Goal: Information Seeking & Learning: Check status

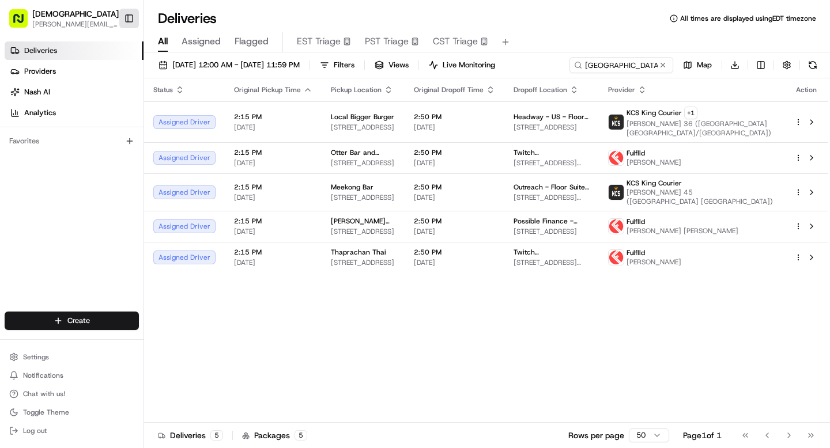
click at [127, 23] on button "Toggle Sidebar" at bounding box center [129, 19] width 20 height 20
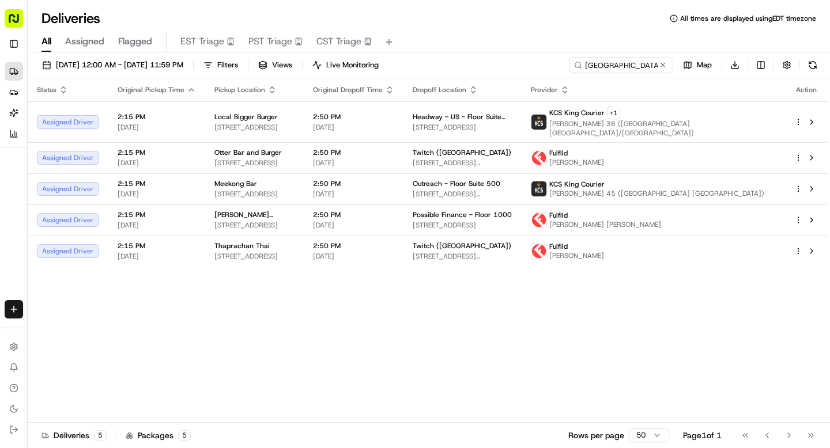
click at [615, 74] on div "[DATE] 12:00 AM - [DATE] 11:59 PM Filters Views Live Monitoring [GEOGRAPHIC_DAT…" at bounding box center [429, 67] width 802 height 21
click at [615, 70] on input "[GEOGRAPHIC_DATA]" at bounding box center [604, 65] width 138 height 16
click at [292, 64] on span "Views" at bounding box center [282, 65] width 20 height 10
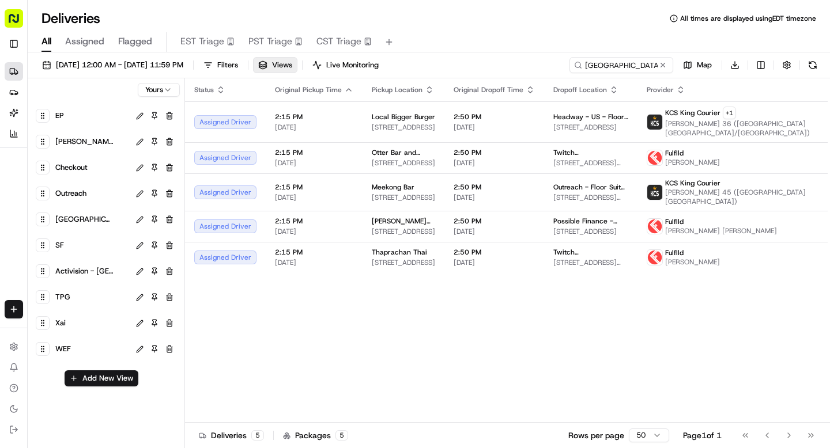
click at [69, 240] on div "SF" at bounding box center [91, 245] width 77 height 16
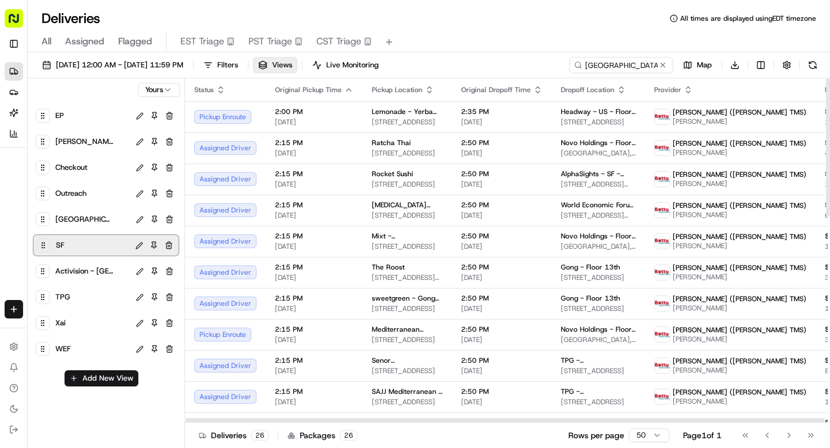
click at [106, 266] on span "Activision - [GEOGRAPHIC_DATA]" at bounding box center [84, 271] width 58 height 16
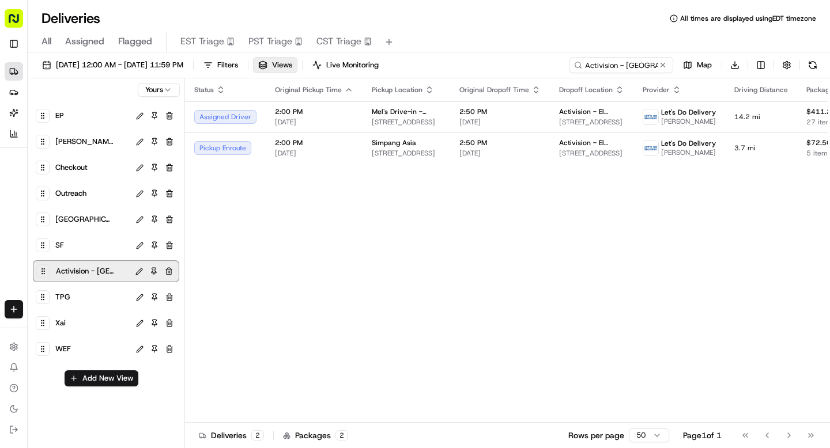
click at [83, 220] on div "[GEOGRAPHIC_DATA]" at bounding box center [91, 220] width 77 height 16
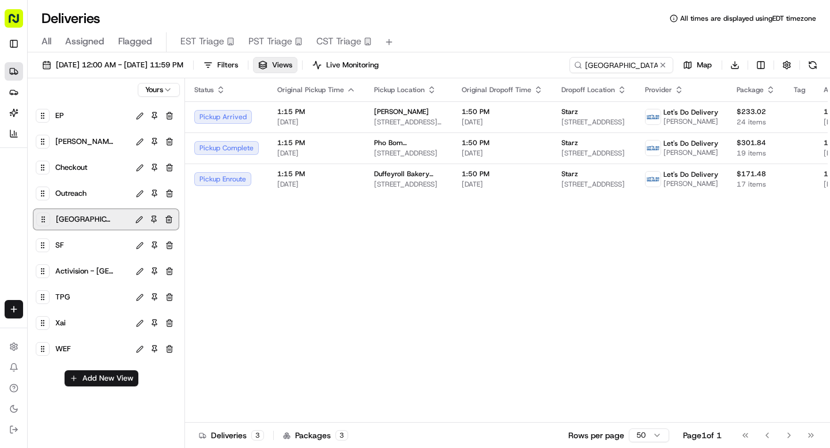
click at [82, 198] on span "Outreach" at bounding box center [70, 194] width 31 height 16
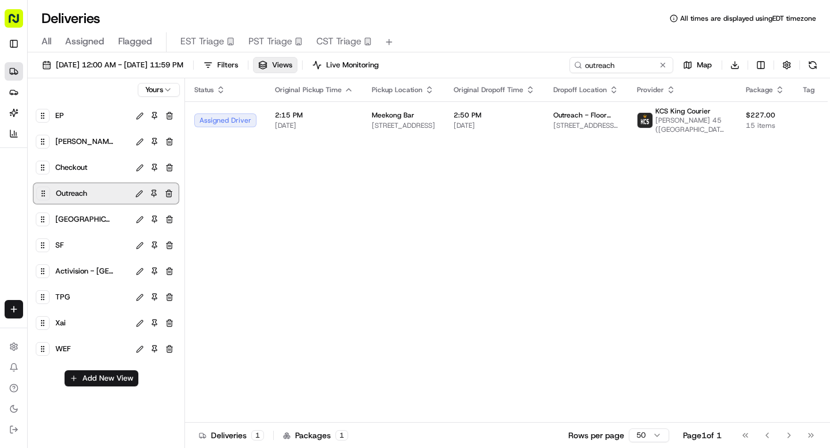
click at [90, 165] on div "Checkout" at bounding box center [91, 168] width 77 height 16
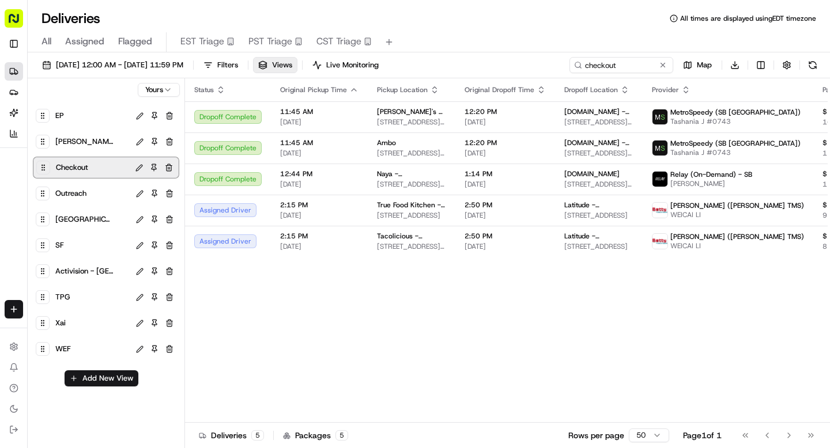
click at [103, 138] on div "[PERSON_NAME]" at bounding box center [91, 142] width 77 height 16
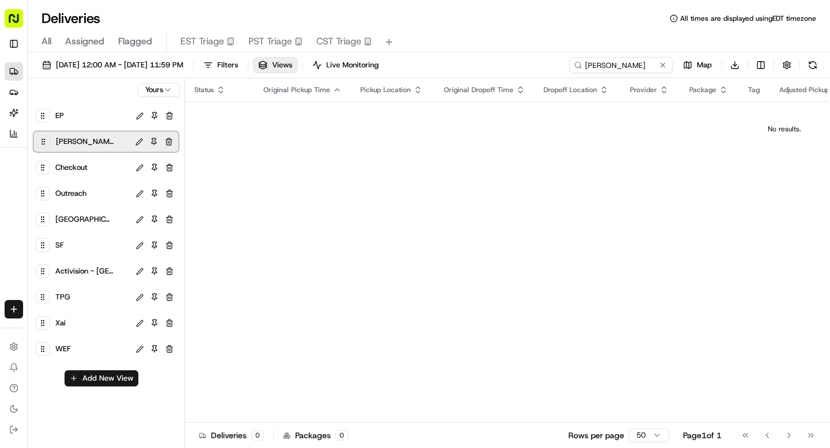
click at [74, 292] on div "TPG" at bounding box center [91, 297] width 77 height 16
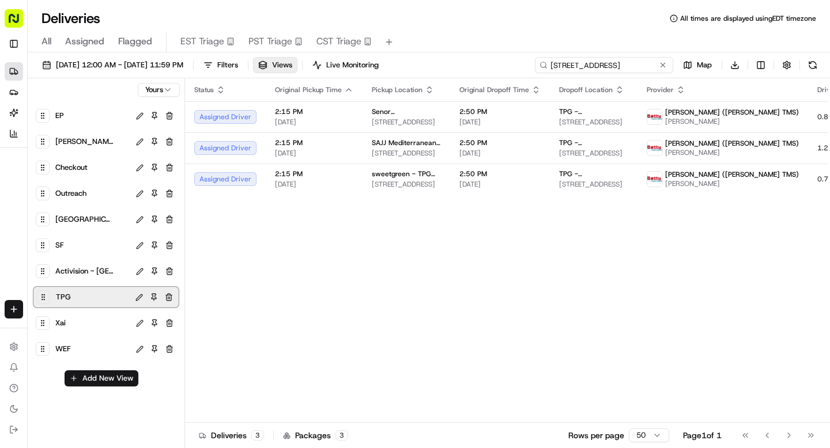
click at [613, 66] on input "[STREET_ADDRESS]" at bounding box center [604, 65] width 138 height 16
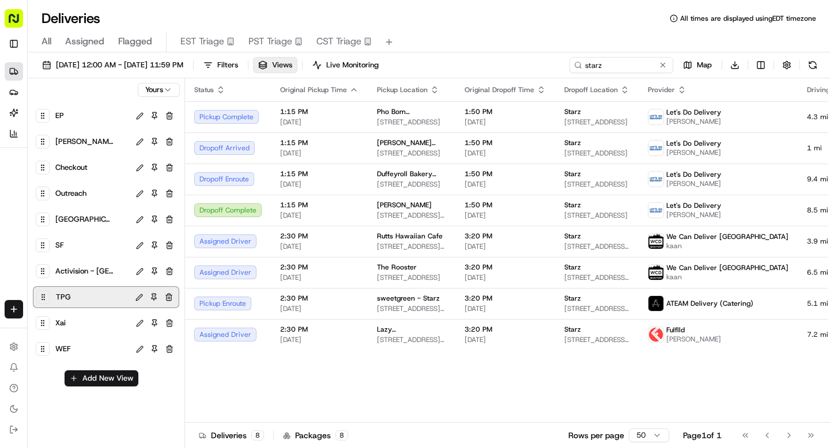
click at [80, 294] on div "TPG" at bounding box center [91, 297] width 75 height 16
type input "[STREET_ADDRESS]"
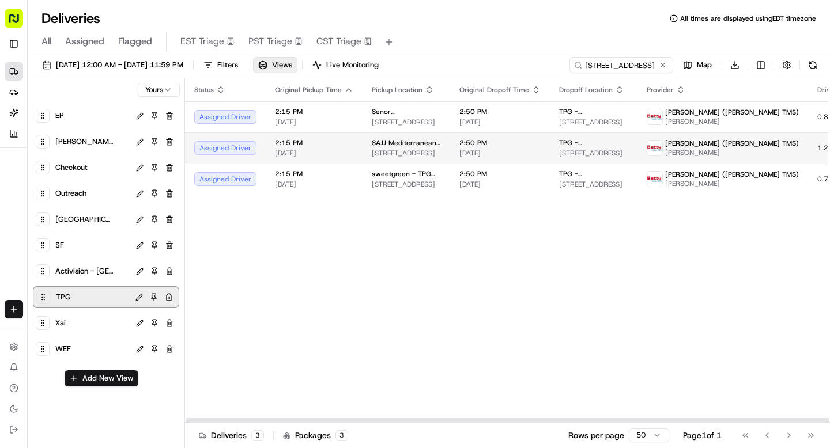
click at [459, 145] on span "2:50 PM" at bounding box center [499, 142] width 81 height 9
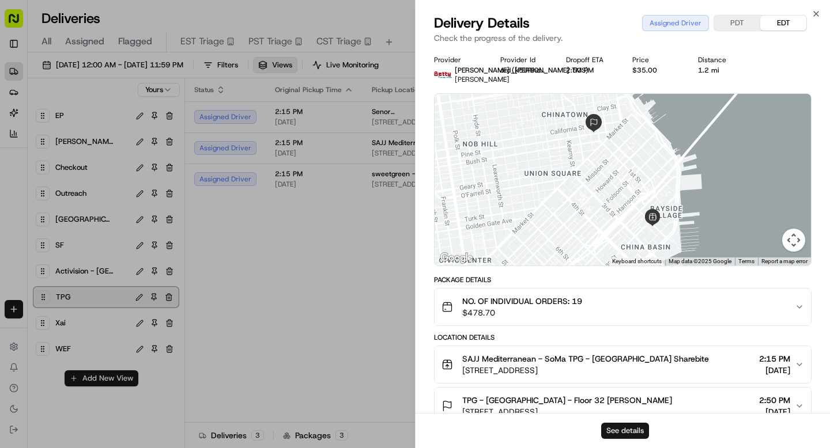
click at [630, 432] on button "See details" at bounding box center [625, 431] width 48 height 16
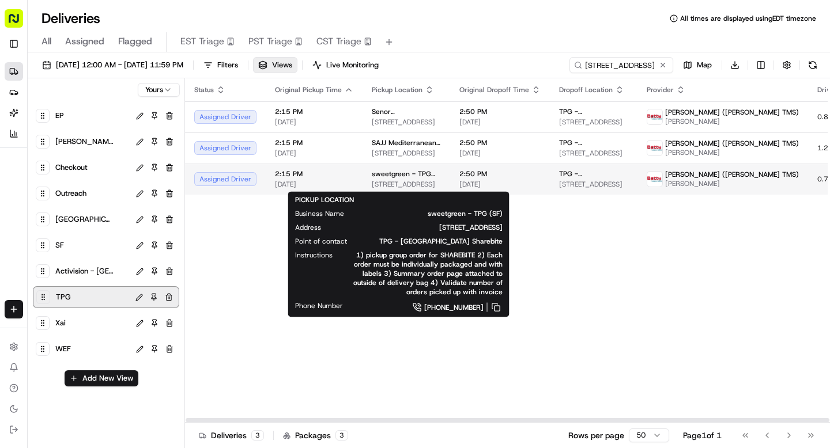
click at [375, 180] on span "[STREET_ADDRESS]" at bounding box center [406, 184] width 69 height 9
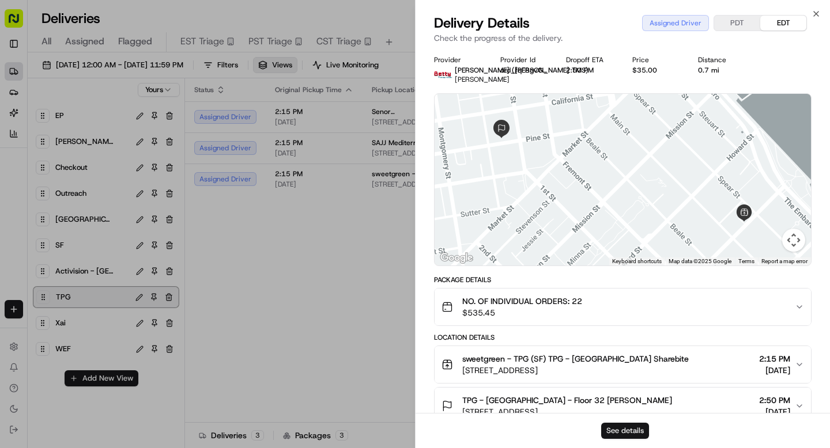
click at [603, 429] on button "See details" at bounding box center [625, 431] width 48 height 16
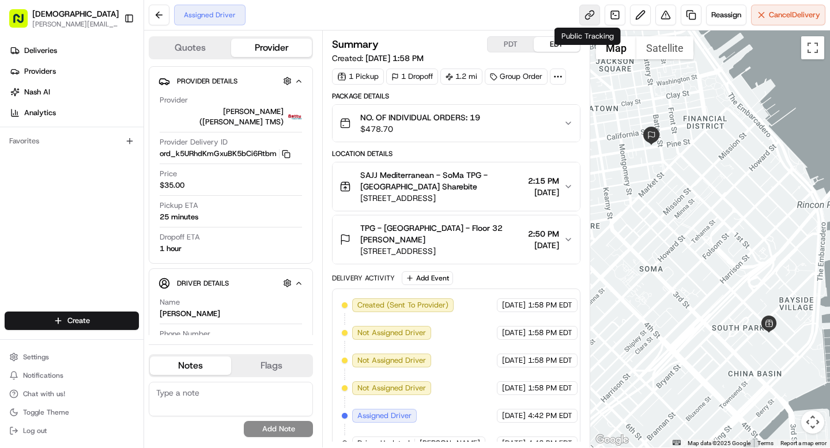
click at [582, 18] on link at bounding box center [589, 15] width 21 height 21
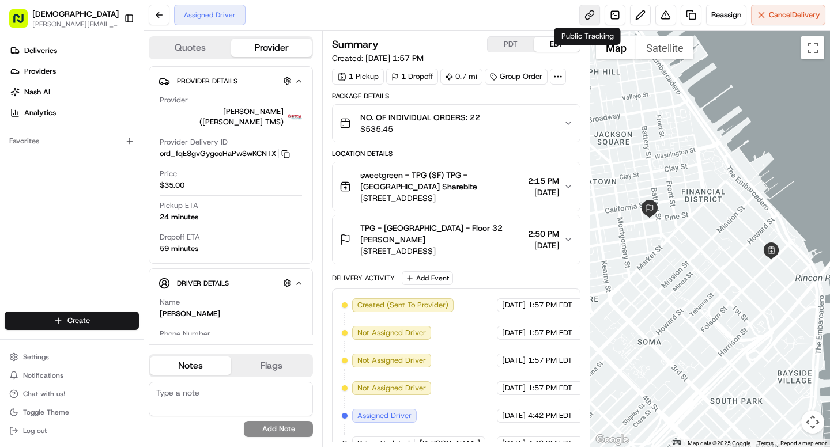
click at [591, 7] on link at bounding box center [589, 15] width 21 height 21
